Goal: Transaction & Acquisition: Purchase product/service

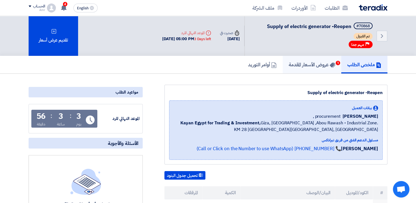
click at [299, 62] on h5 "عروض الأسعار المقدمة 1" at bounding box center [312, 64] width 47 height 6
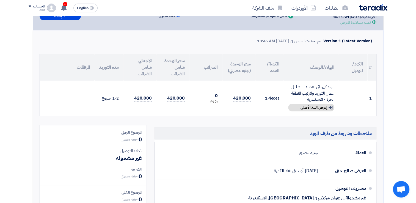
scroll to position [183, 0]
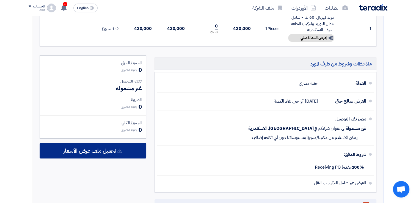
click at [95, 154] on div "تحميل ملف عرض الأسعار" at bounding box center [93, 150] width 107 height 15
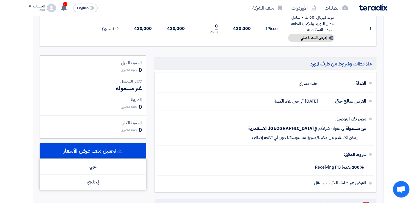
click at [101, 196] on div "المجموع الجزئي جنيه مصري 0 تكلفه التوصيل غير مشموله الضريبة" at bounding box center [92, 135] width 115 height 160
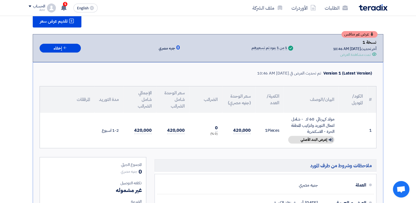
scroll to position [92, 0]
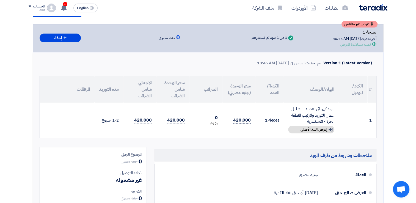
click at [245, 117] on span "420,000" at bounding box center [242, 120] width 18 height 7
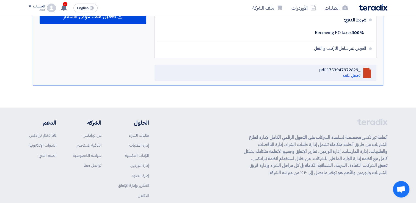
scroll to position [300, 0]
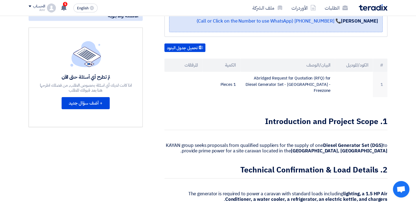
scroll to position [138, 0]
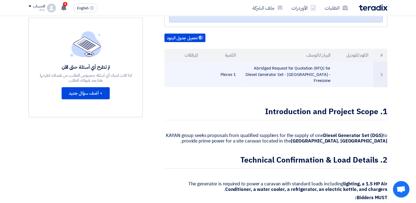
click at [267, 68] on td "Abridged Request for Quotation (RFQ) for Diesel Generator Set - [GEOGRAPHIC_DAT…" at bounding box center [288, 74] width 95 height 25
click at [210, 68] on td "1 Pieces" at bounding box center [222, 74] width 38 height 25
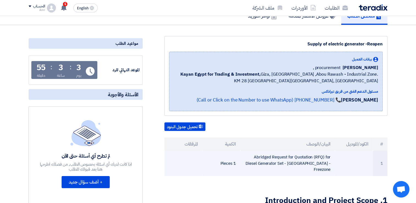
scroll to position [0, 0]
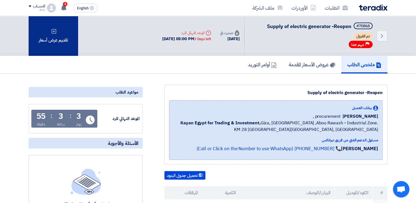
click at [43, 40] on div "تقديم عرض أسعار" at bounding box center [54, 36] width 50 height 40
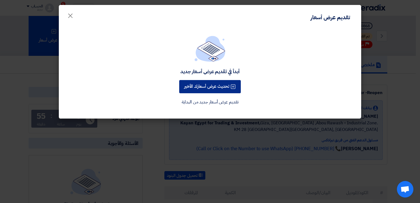
click at [214, 87] on button "تحديث عرض أسعارك الأخير" at bounding box center [210, 86] width 62 height 13
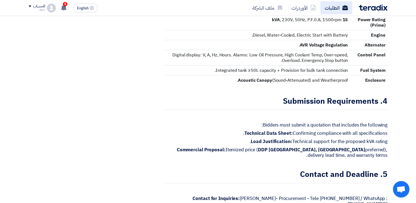
scroll to position [34, 0]
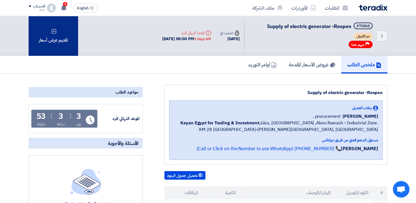
click at [64, 36] on div "تقديم عرض أسعار" at bounding box center [54, 36] width 50 height 40
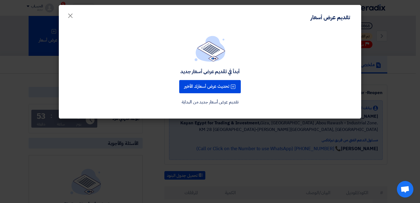
click at [209, 105] on link "تقديم عرض أسعار جديد من البداية" at bounding box center [210, 102] width 57 height 7
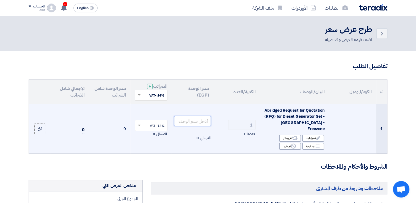
click at [192, 123] on input "number" at bounding box center [192, 121] width 37 height 10
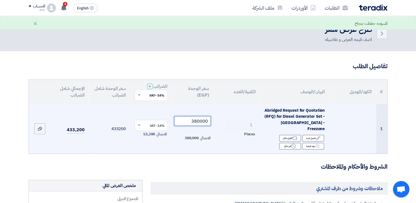
type input "380000"
click at [205, 150] on td "380000 الاجمالي 380,000" at bounding box center [193, 129] width 42 height 50
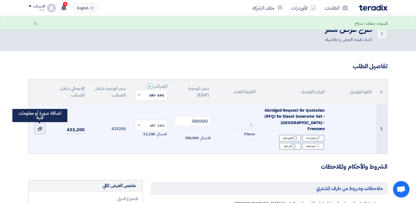
click at [37, 129] on div at bounding box center [40, 129] width 6 height 6
click at [0, 0] on input "file" at bounding box center [0, 0] width 0 height 0
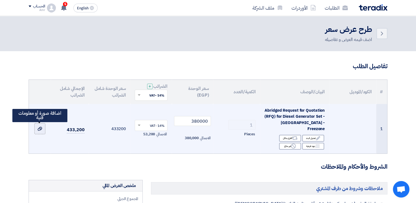
click at [39, 130] on icon at bounding box center [40, 129] width 4 height 4
click at [0, 0] on input "file" at bounding box center [0, 0] width 0 height 0
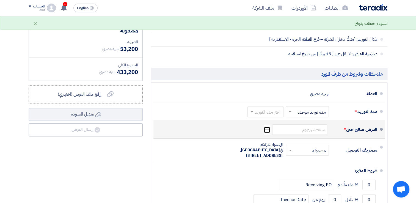
scroll to position [183, 0]
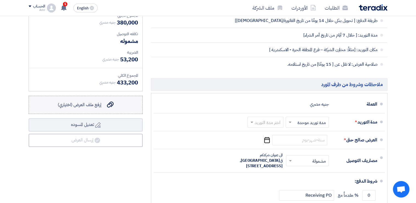
click at [104, 103] on div "إرفع ملف العرض (اختياري) إرفع ملف العرض (اختياري)" at bounding box center [86, 105] width 56 height 7
click at [0, 0] on input "إرفع ملف العرض (اختياري) إرفع ملف العرض (اختياري)" at bounding box center [0, 0] width 0 height 0
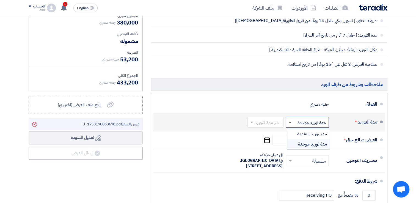
click at [290, 122] on span at bounding box center [290, 122] width 3 height 1
click at [290, 122] on span at bounding box center [290, 123] width 3 height 2
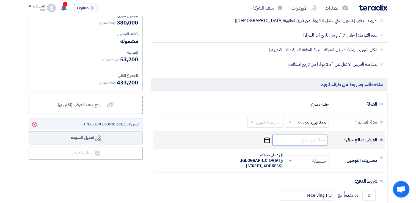
click at [296, 141] on input at bounding box center [299, 140] width 55 height 10
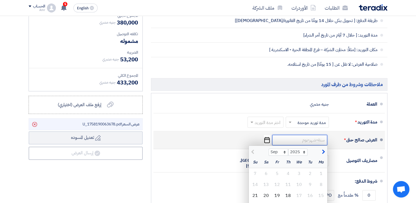
click at [298, 140] on input at bounding box center [299, 140] width 55 height 10
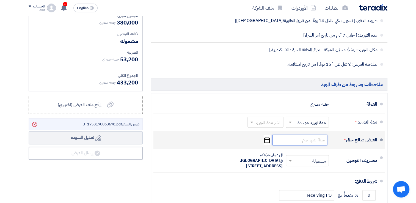
click at [298, 140] on input at bounding box center [299, 140] width 55 height 10
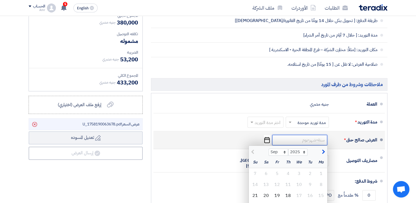
click at [298, 140] on input at bounding box center [299, 140] width 55 height 10
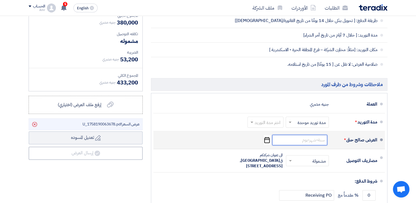
click at [299, 140] on input at bounding box center [299, 140] width 55 height 10
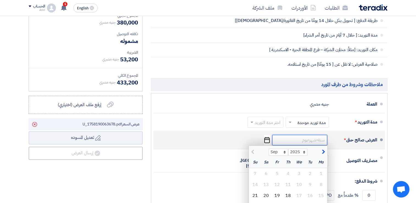
click at [299, 140] on input at bounding box center [299, 140] width 55 height 10
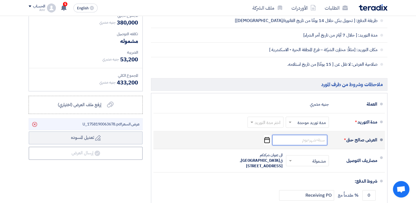
click at [298, 140] on input at bounding box center [299, 140] width 55 height 10
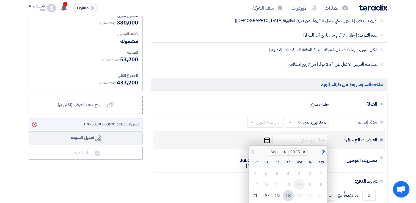
scroll to position [275, 0]
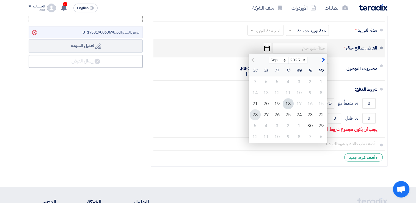
click at [253, 113] on div "28" at bounding box center [255, 114] width 11 height 11
type input "9/28/2025"
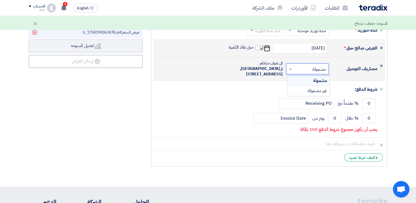
click at [288, 68] on span at bounding box center [289, 69] width 7 height 6
click at [300, 91] on div "غير مشمولة" at bounding box center [309, 91] width 42 height 10
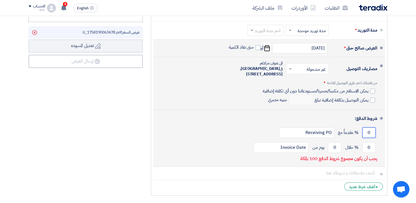
click at [370, 130] on input "0" at bounding box center [369, 132] width 13 height 10
click at [369, 130] on input "0" at bounding box center [369, 132] width 13 height 10
click at [370, 130] on input "0" at bounding box center [369, 132] width 13 height 10
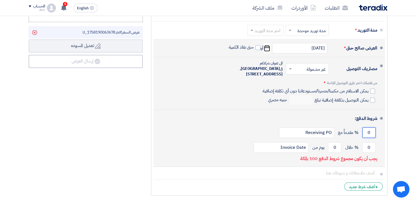
click at [370, 130] on input "0" at bounding box center [369, 132] width 13 height 10
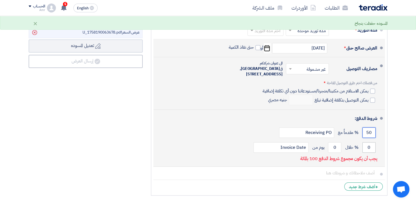
type input "50"
click at [370, 146] on input "0" at bounding box center [369, 147] width 13 height 10
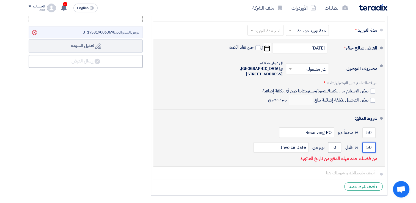
type input "50"
click at [336, 146] on input "0" at bounding box center [334, 147] width 13 height 10
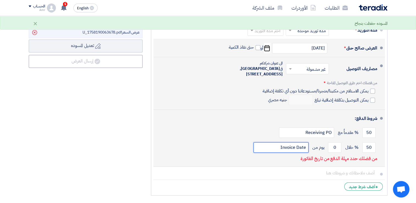
click at [288, 147] on input "Invoice Date" at bounding box center [281, 147] width 55 height 10
type input "تاريخ الفحص"
click at [333, 149] on input "0" at bounding box center [334, 147] width 13 height 10
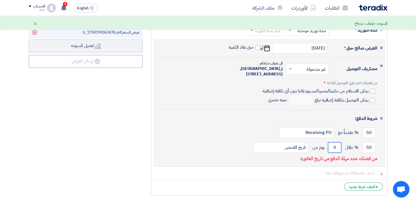
click at [333, 149] on input "0" at bounding box center [334, 147] width 13 height 10
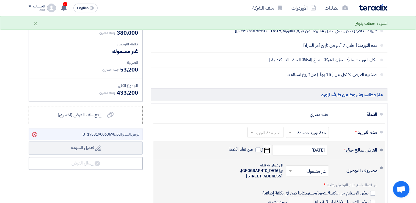
scroll to position [183, 0]
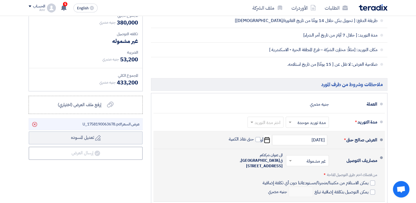
type input "01"
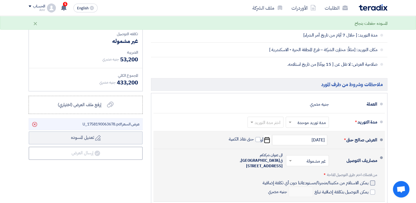
click at [371, 183] on div at bounding box center [372, 183] width 5 height 5
click at [369, 183] on input "يمكن الاستلام من مكتبنا/متجرنا/مستودعاتنا دون أي تكلفة إضافية" at bounding box center [315, 185] width 107 height 10
checkbox input "true"
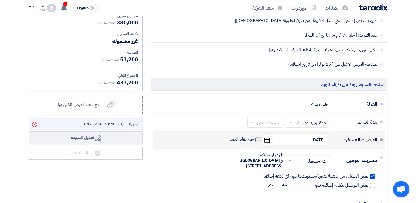
click at [256, 139] on span at bounding box center [258, 139] width 5 height 5
click at [254, 139] on input "حتى نفاذ الكمية" at bounding box center [241, 141] width 26 height 10
checkbox input "true"
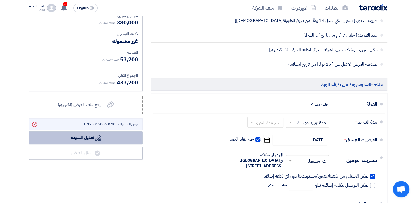
click at [98, 137] on icon "Draft" at bounding box center [98, 138] width 6 height 6
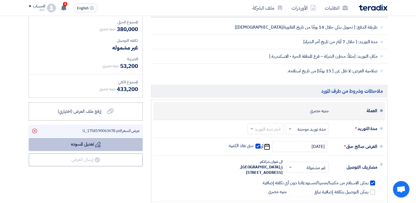
scroll to position [168, 0]
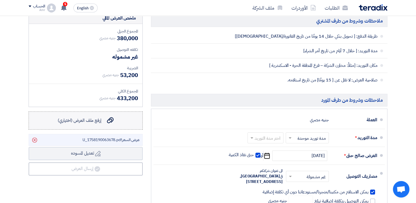
click at [82, 122] on span "إرفع ملف العرض (اختياري)" at bounding box center [80, 120] width 44 height 7
click at [0, 0] on input "إرفع ملف العرض (اختياري) إرفع ملف العرض (اختياري)" at bounding box center [0, 0] width 0 height 0
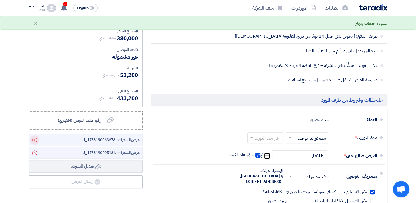
click at [35, 138] on icon "Delete" at bounding box center [34, 139] width 9 height 9
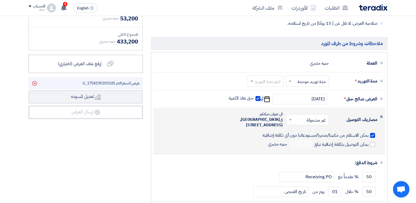
scroll to position [214, 0]
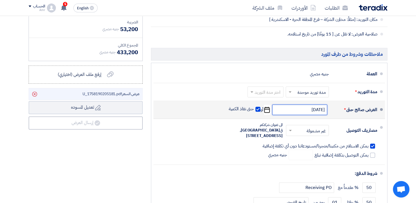
click at [310, 110] on input "9/28/2025" at bounding box center [299, 110] width 55 height 10
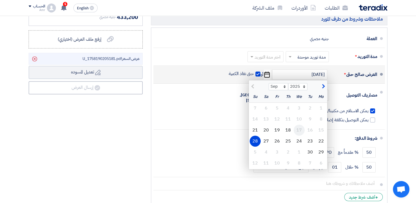
scroll to position [259, 0]
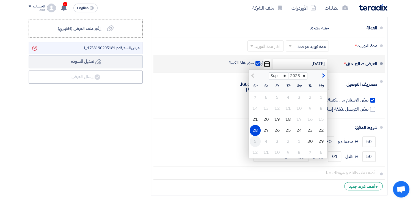
click at [255, 138] on div "5" at bounding box center [255, 141] width 11 height 11
type input "10/5/2025"
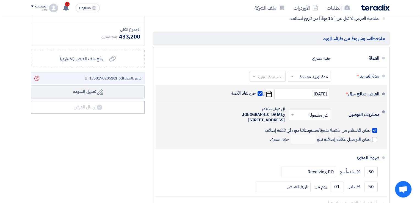
scroll to position [275, 0]
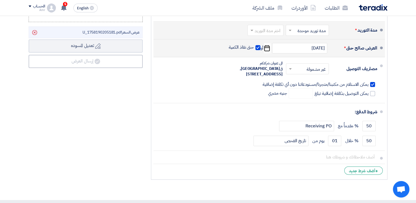
click at [247, 29] on div "اختر مدة التوريد × مدة توريد موحدة × اختر مدة التوريد" at bounding box center [288, 30] width 83 height 13
click at [249, 31] on span at bounding box center [251, 31] width 7 height 6
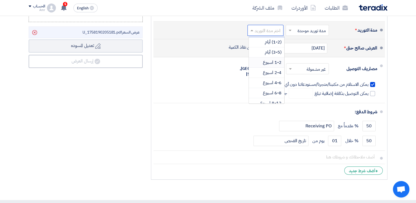
click at [269, 63] on span "1-2 اسبوع" at bounding box center [272, 62] width 19 height 7
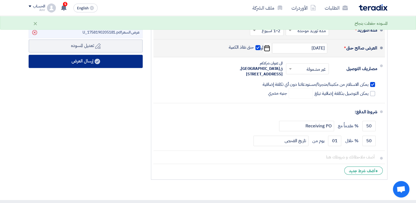
click at [65, 62] on button "إرسال العرض" at bounding box center [86, 61] width 114 height 13
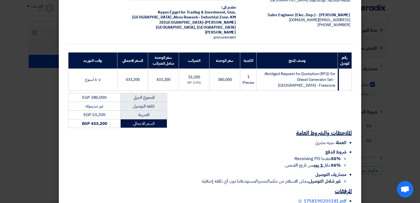
scroll to position [76, 0]
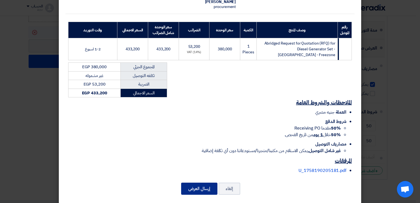
click at [188, 185] on button "إرسال العرض" at bounding box center [199, 189] width 36 height 12
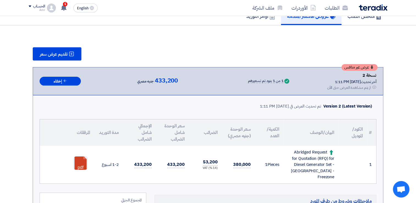
scroll to position [375, 0]
